Goal: Task Accomplishment & Management: Use online tool/utility

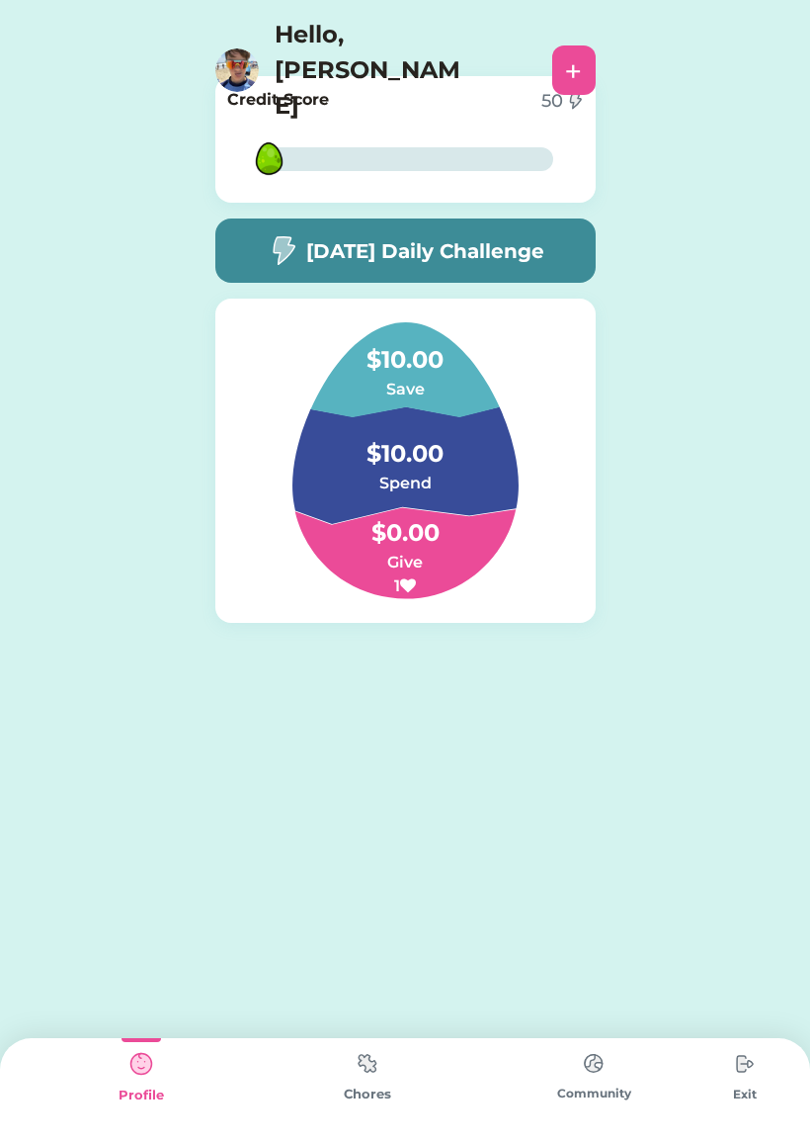
click at [499, 1136] on div "Community" at bounding box center [594, 1090] width 226 height 105
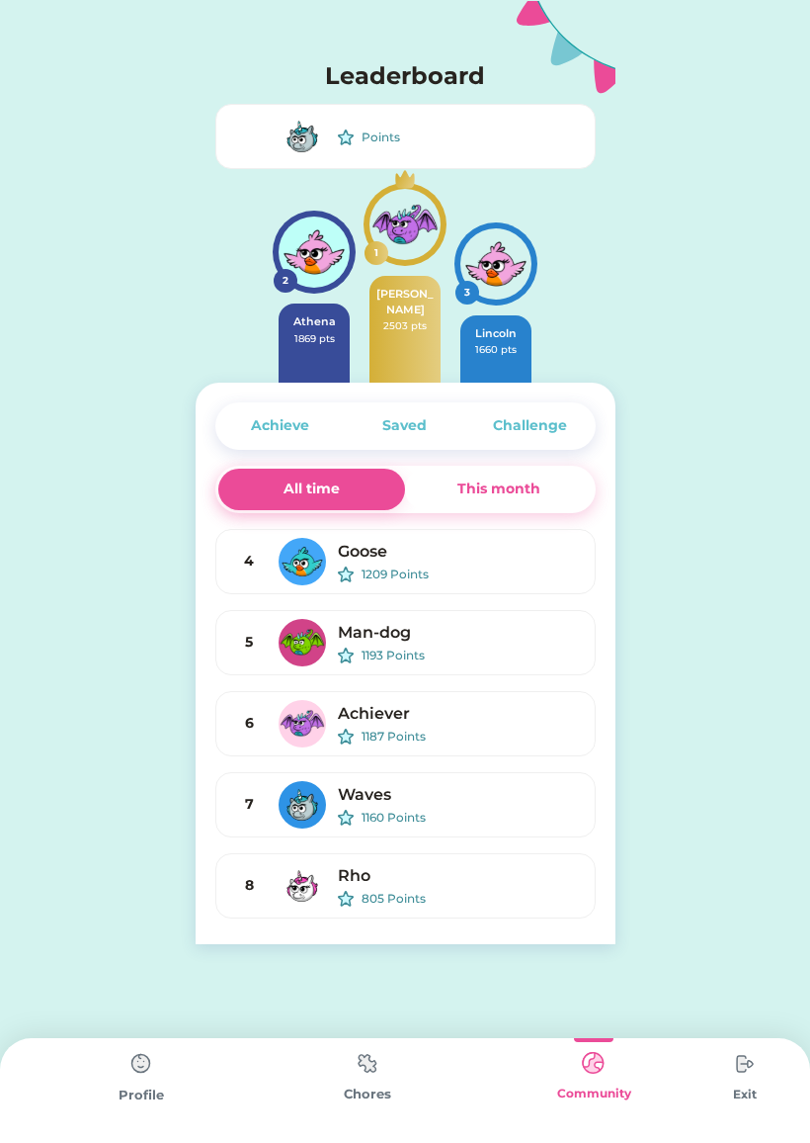
click at [367, 1073] on img at bounding box center [368, 1063] width 40 height 39
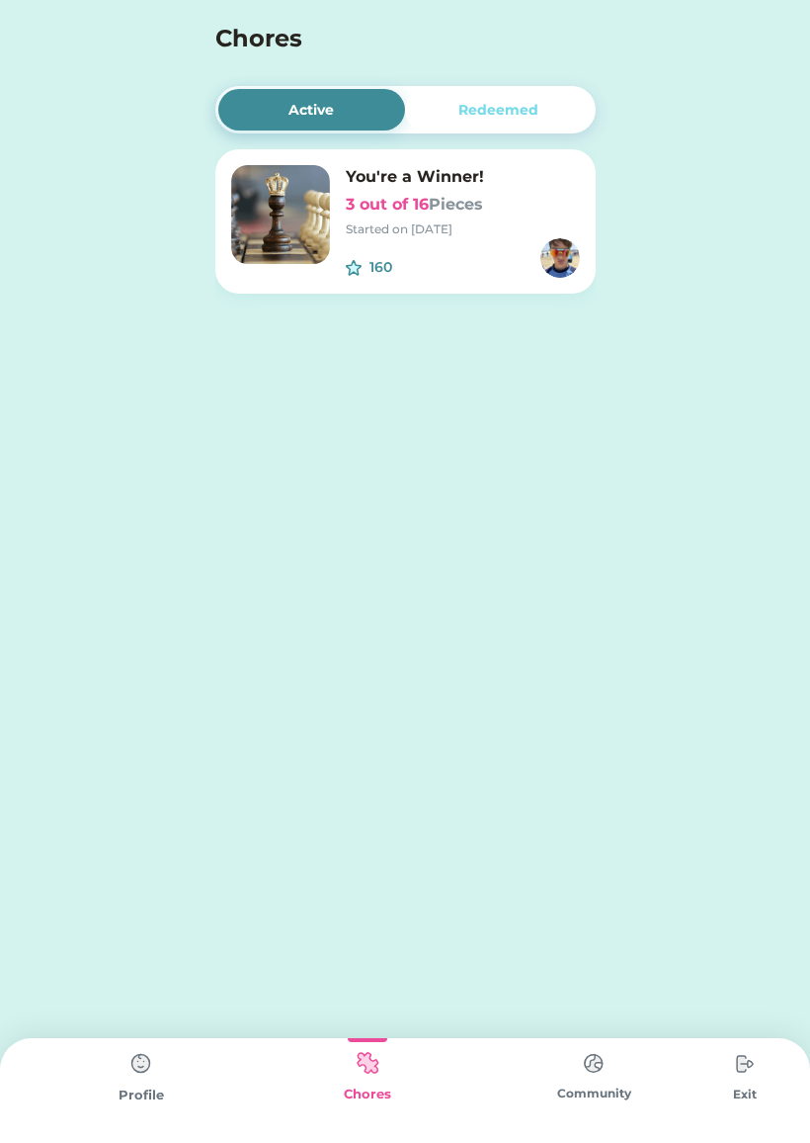
click at [159, 1058] on img at bounding box center [142, 1064] width 40 height 40
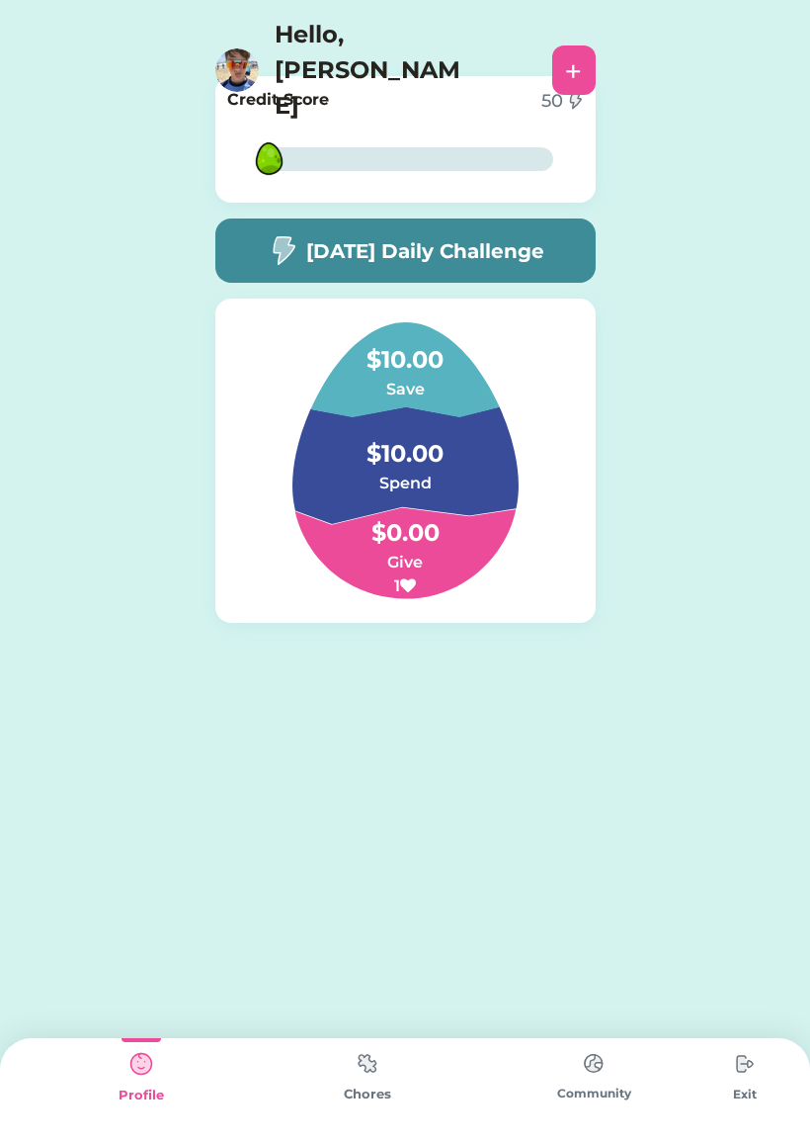
click at [584, 45] on div "+" at bounding box center [573, 69] width 43 height 49
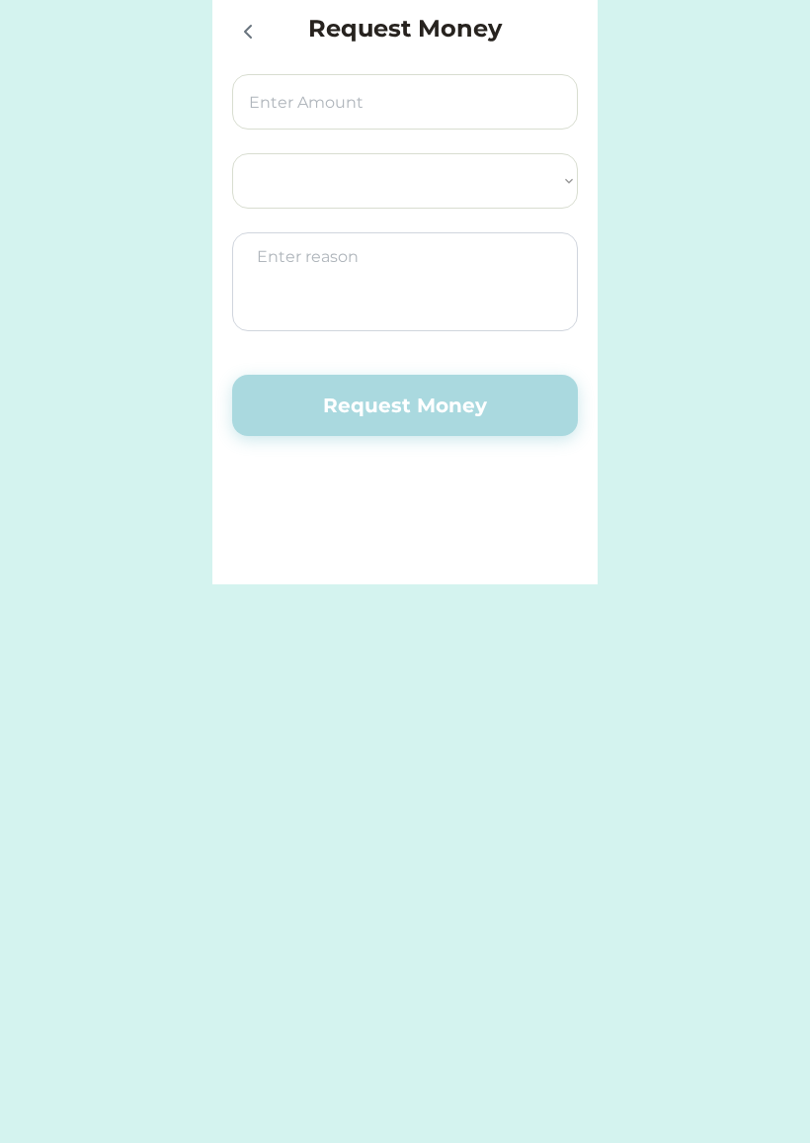
select select ""PLACEHOLDER_1427118222253""
click at [239, 38] on icon at bounding box center [248, 32] width 24 height 24
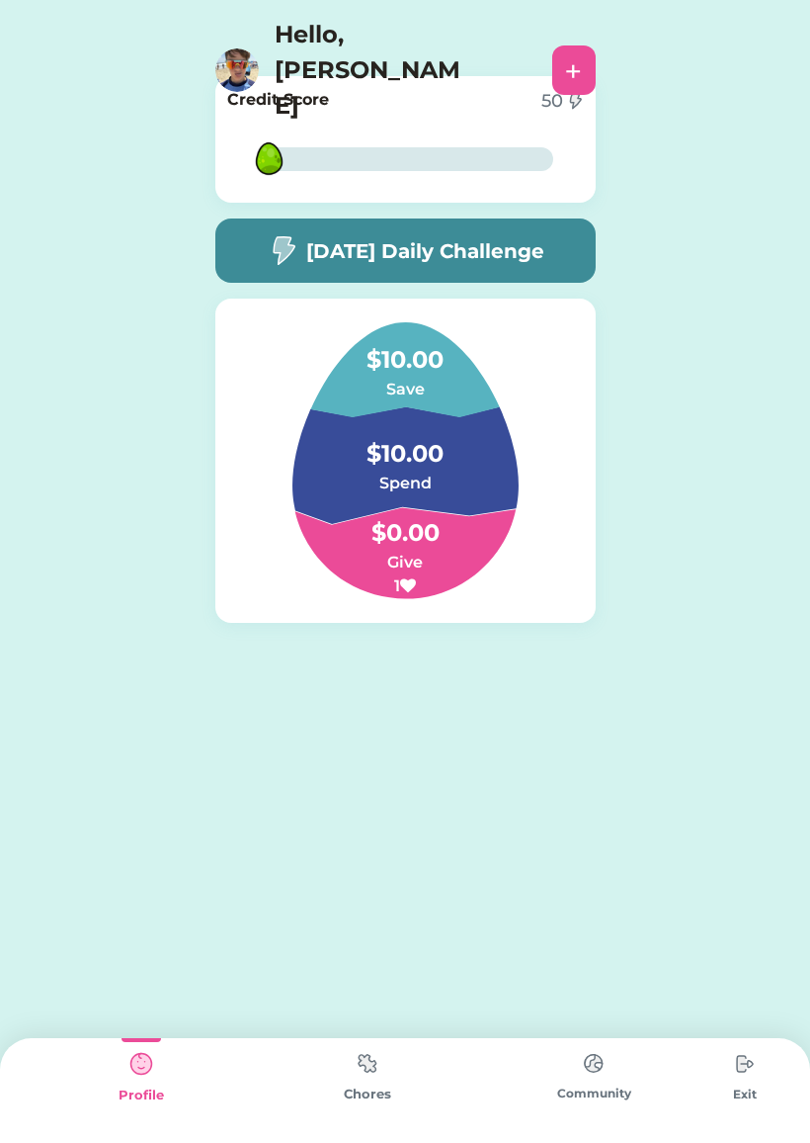
click at [540, 256] on h5 "[DATE] Daily Challenge" at bounding box center [425, 251] width 238 height 30
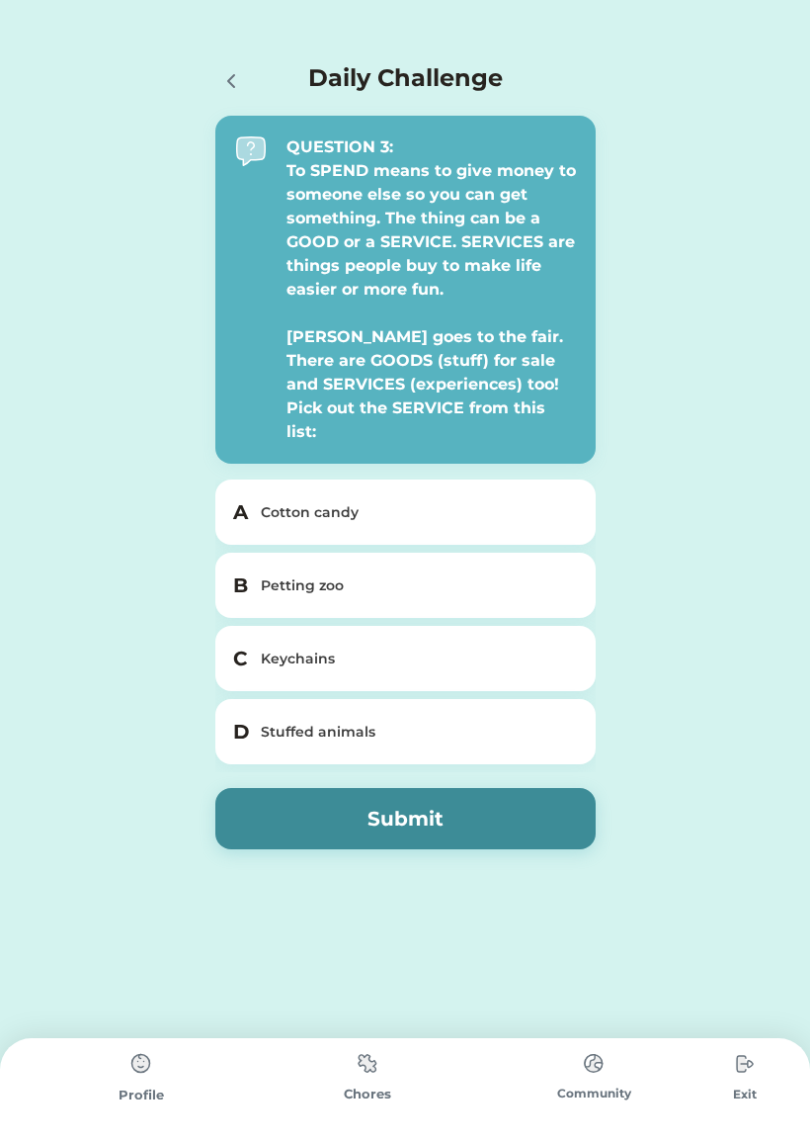
click at [243, 90] on div at bounding box center [230, 80] width 30 height 30
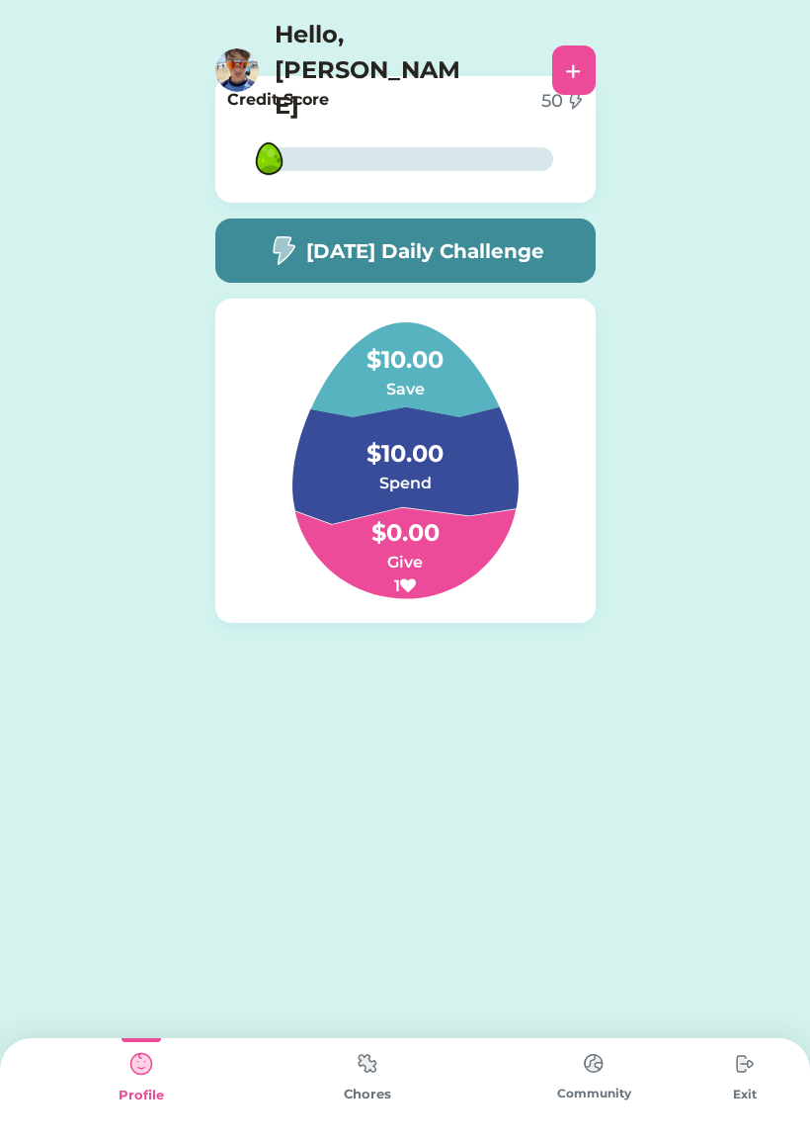
click at [374, 1081] on img at bounding box center [368, 1063] width 40 height 39
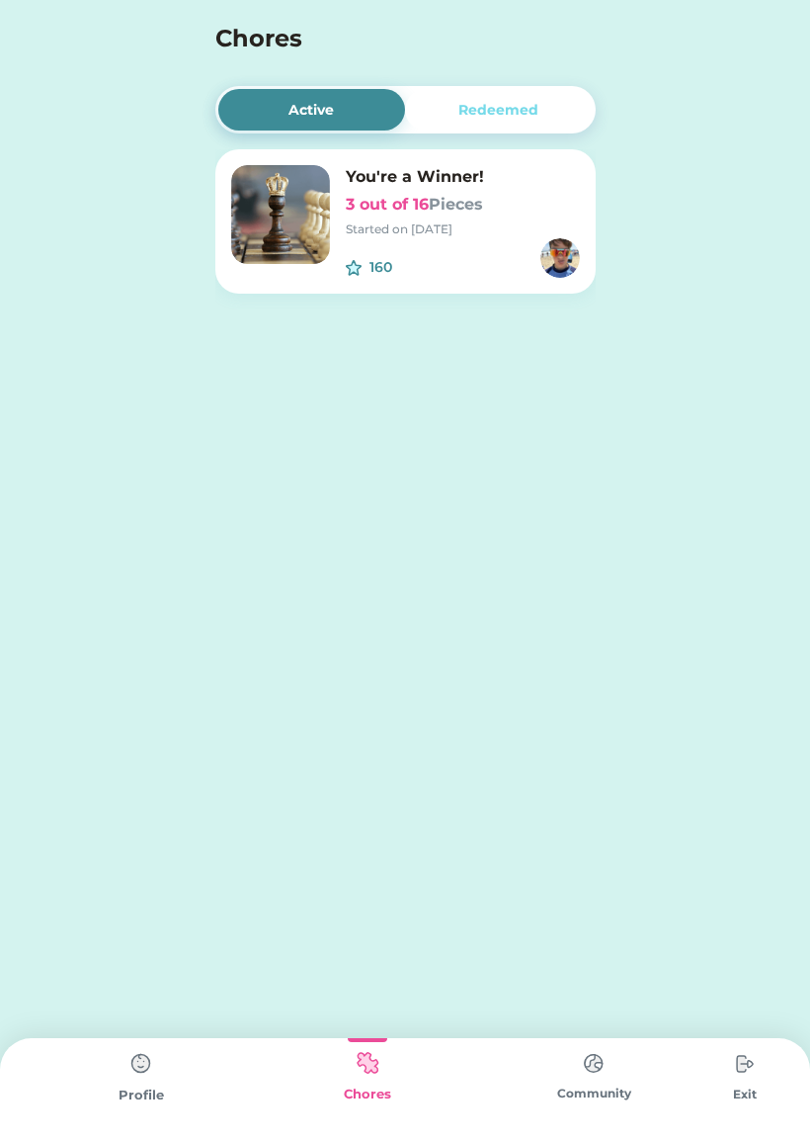
click at [448, 212] on font "Pieces" at bounding box center [456, 204] width 54 height 19
click at [0, 0] on div at bounding box center [0, 0] width 0 height 0
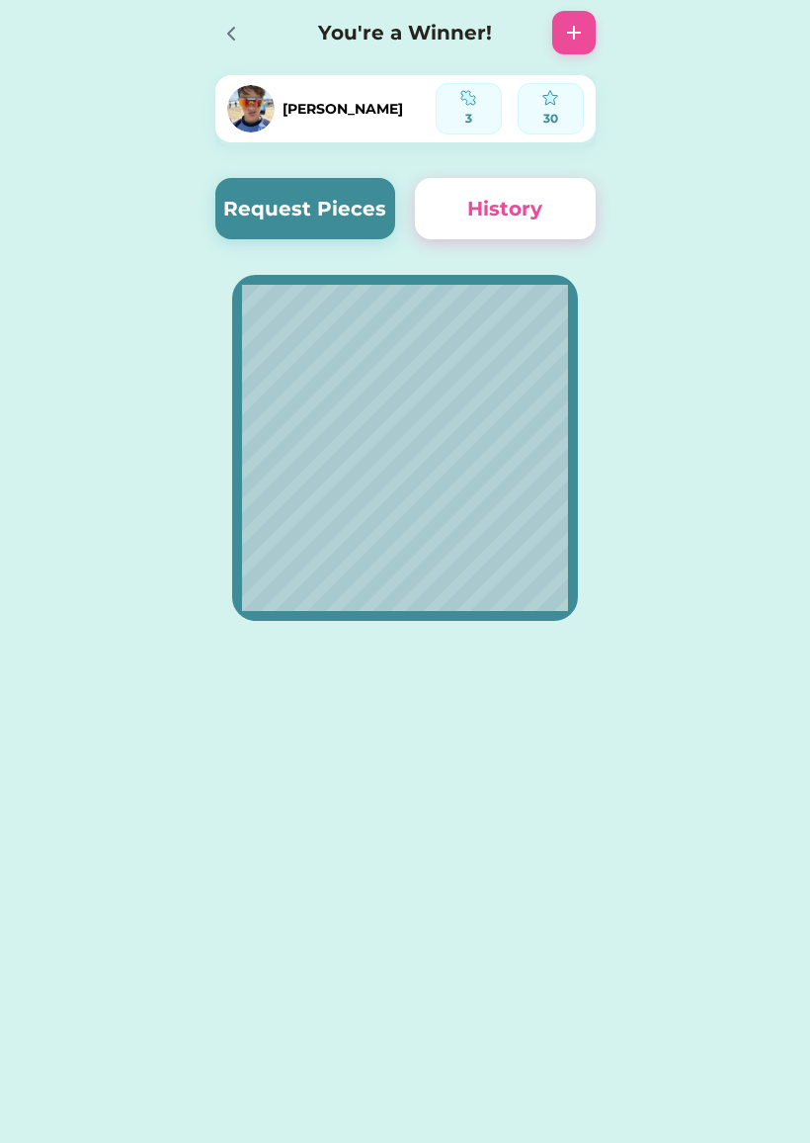
click at [330, 221] on button "Request Pieces" at bounding box center [305, 208] width 181 height 61
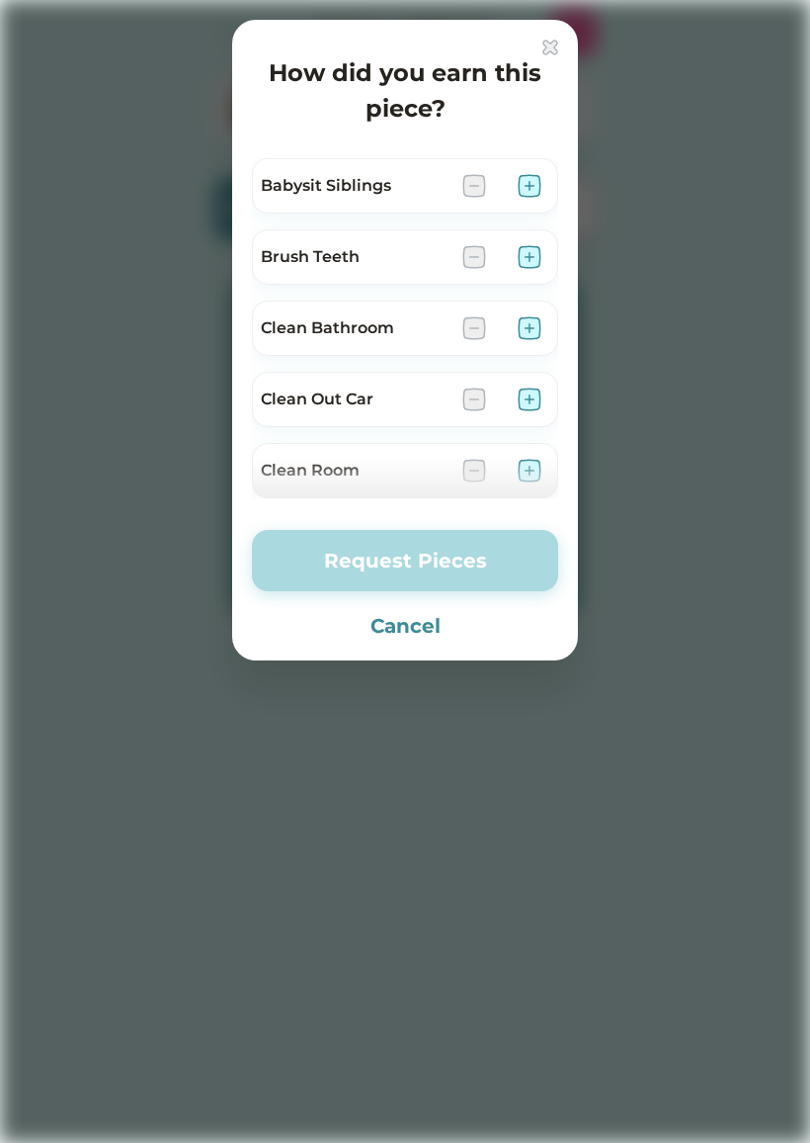
click at [518, 327] on img at bounding box center [530, 328] width 24 height 24
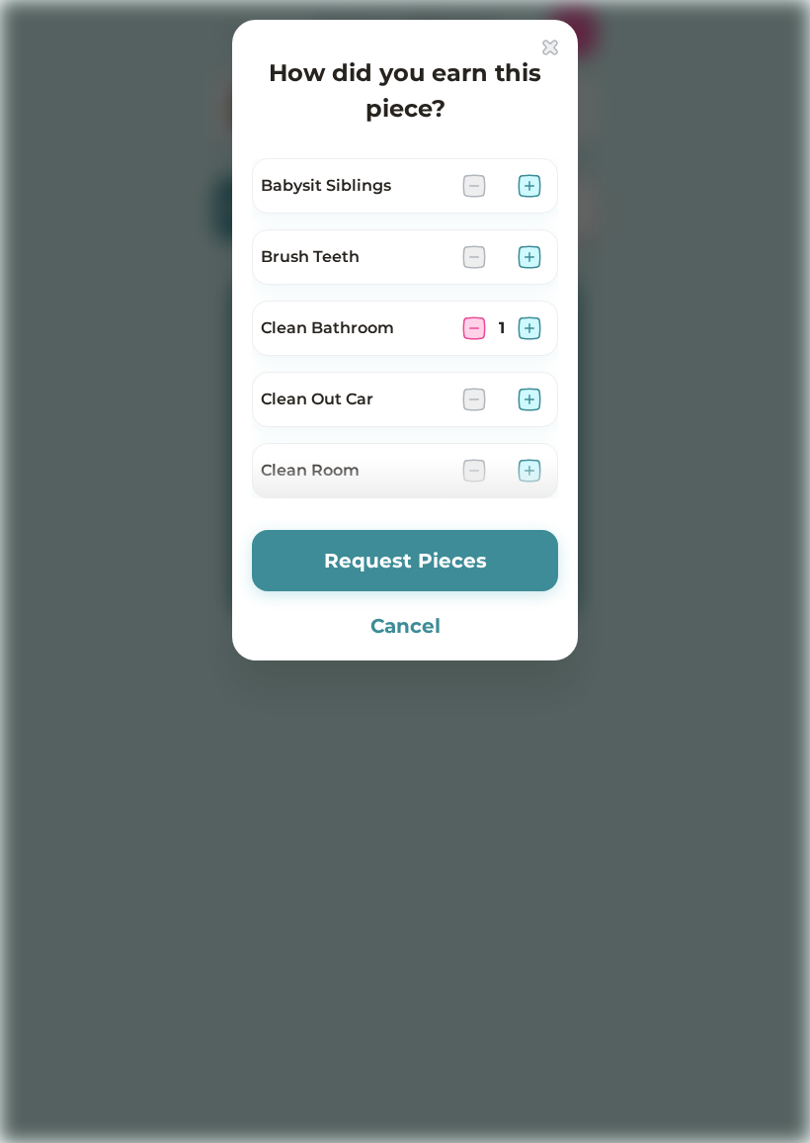
click at [531, 254] on img at bounding box center [530, 257] width 24 height 24
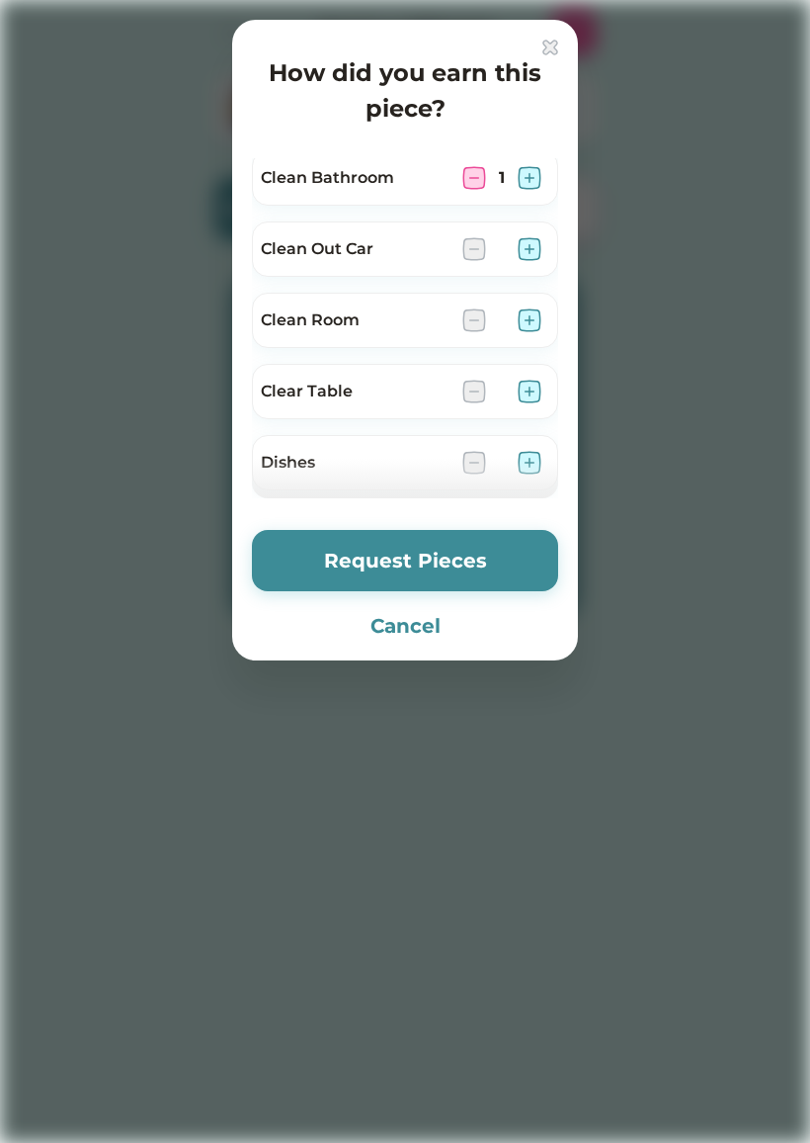
scroll to position [148, 0]
click at [527, 322] on img at bounding box center [530, 322] width 24 height 24
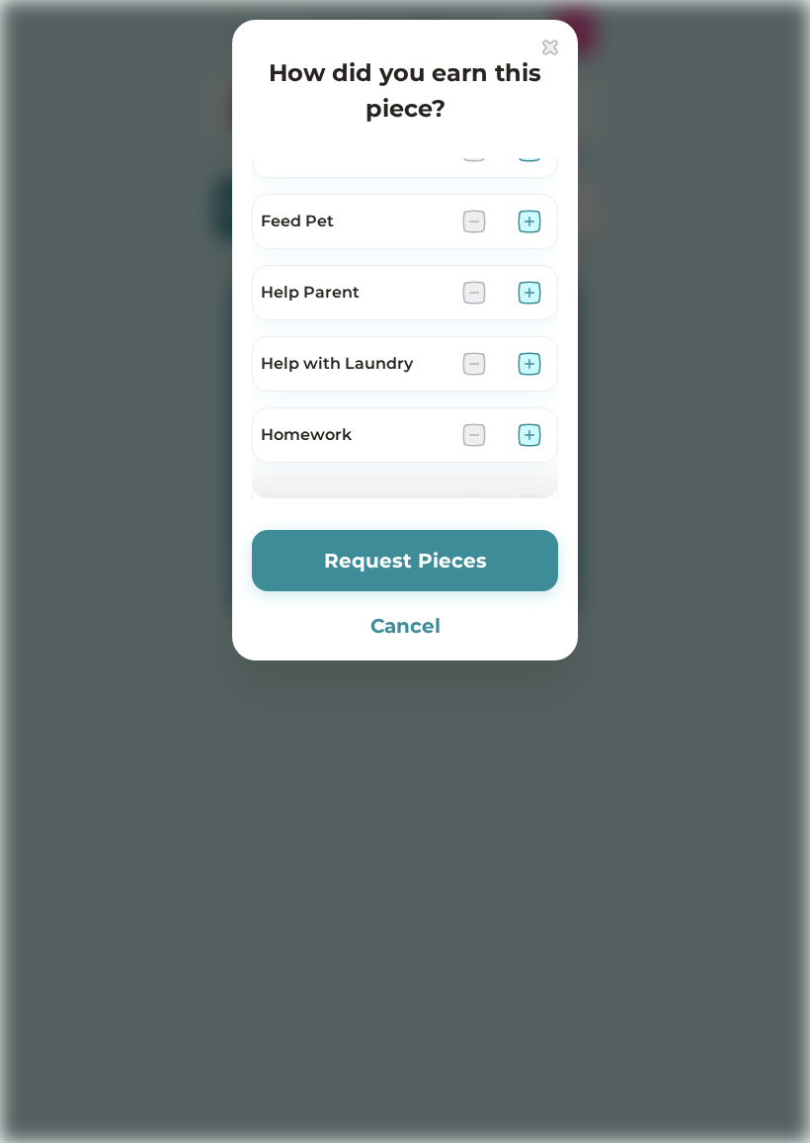
scroll to position [476, 0]
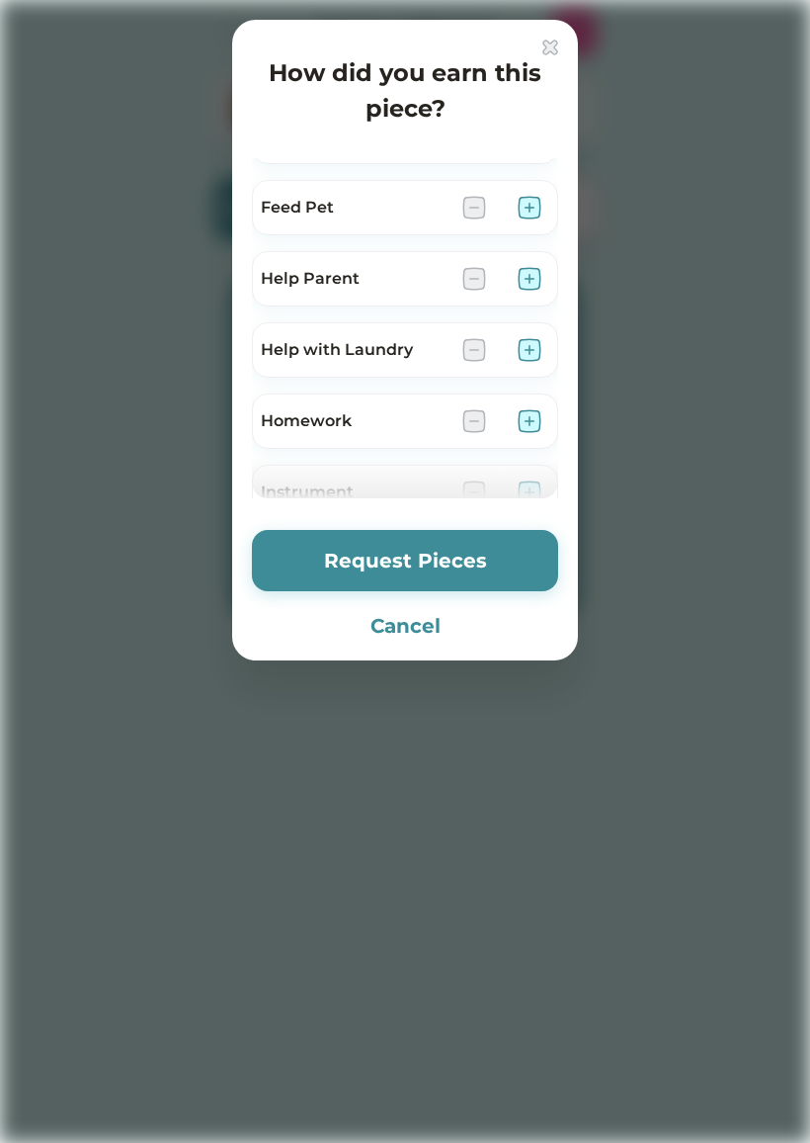
click at [520, 211] on img at bounding box center [530, 208] width 24 height 24
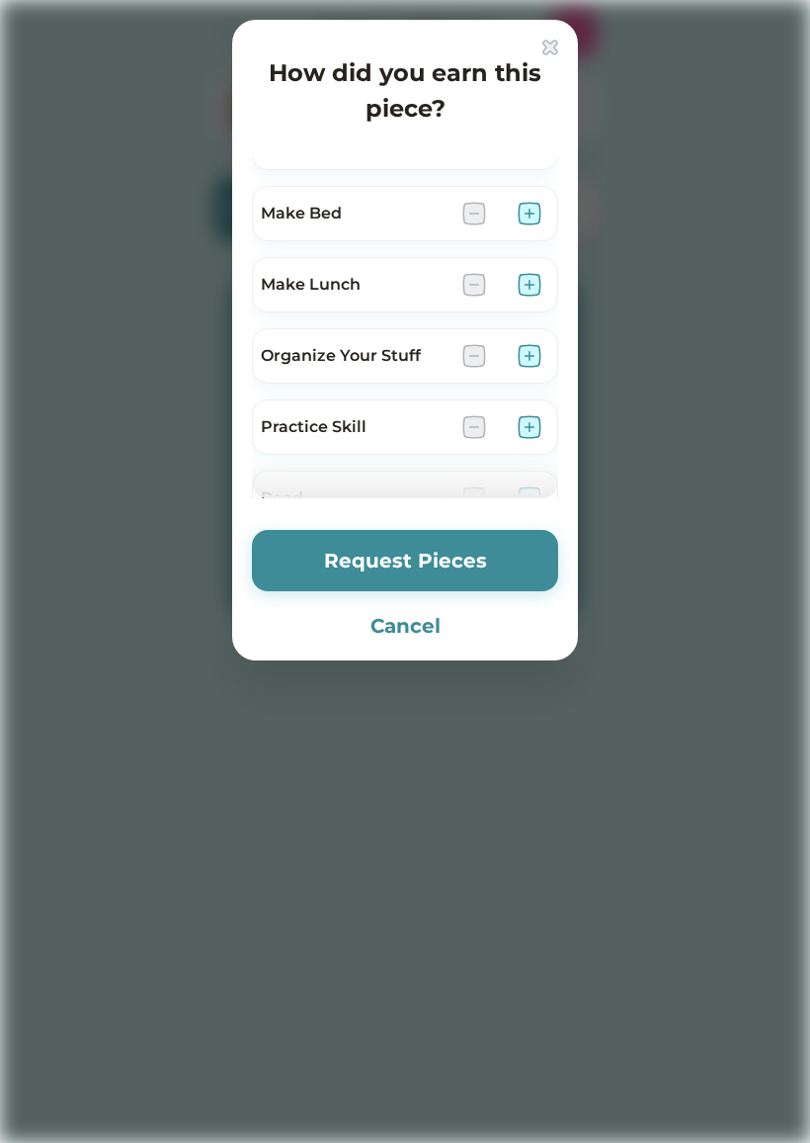
scroll to position [837, 0]
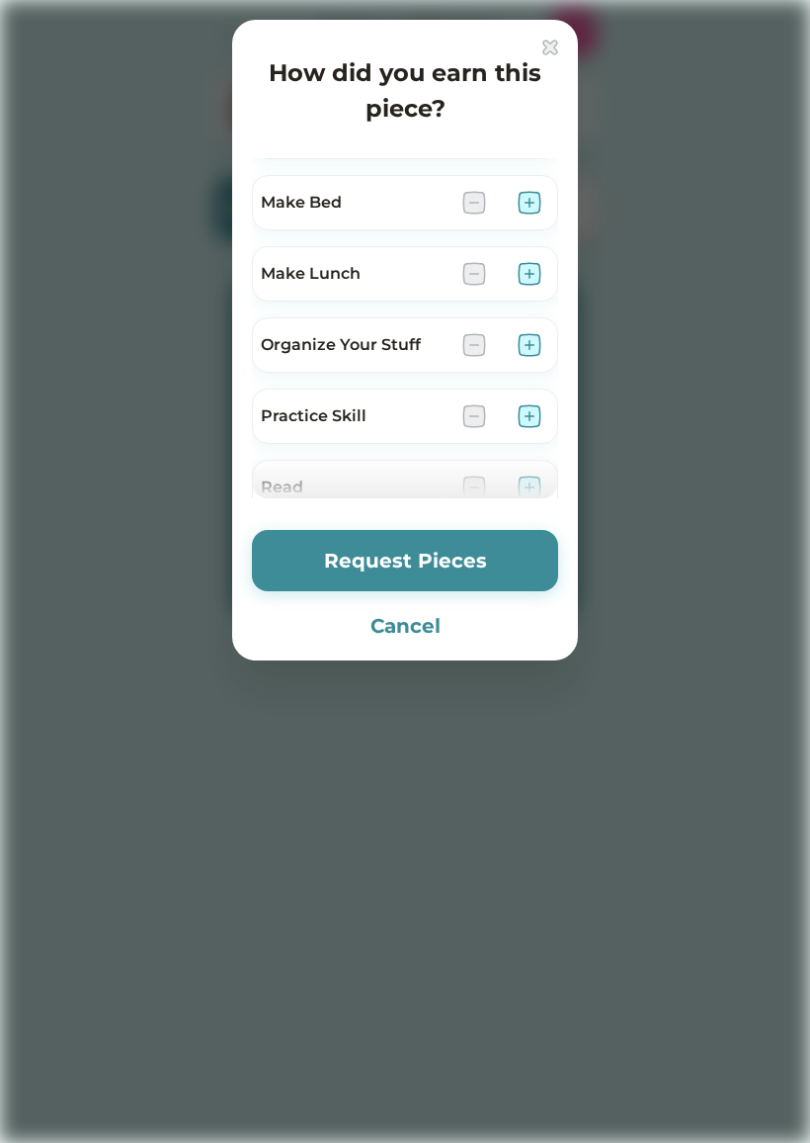
click at [541, 341] on img at bounding box center [530, 345] width 24 height 24
click at [392, 549] on button "Request Pieces" at bounding box center [405, 560] width 306 height 61
